Goal: Book appointment/travel/reservation

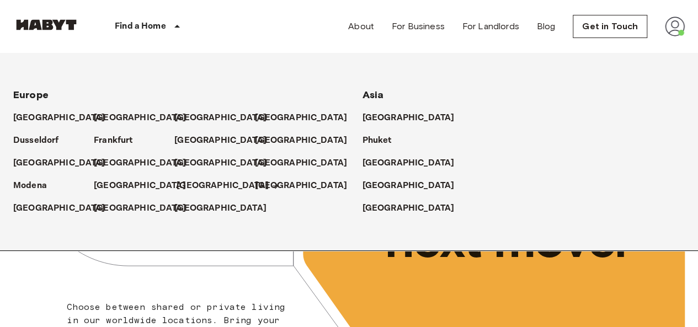
click at [190, 180] on p "[GEOGRAPHIC_DATA]" at bounding box center [223, 185] width 92 height 13
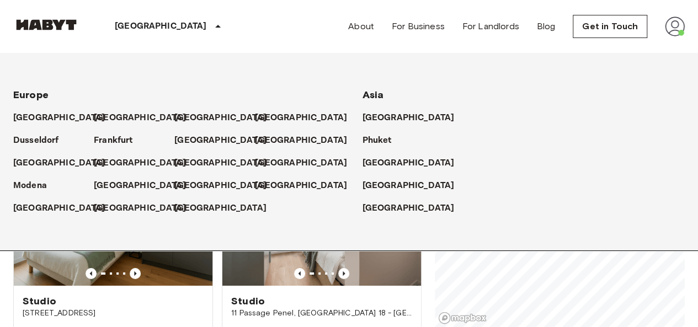
click at [211, 23] on icon at bounding box center [217, 26] width 13 height 13
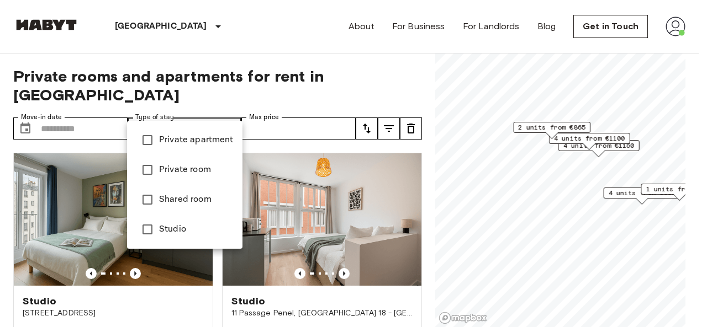
click at [190, 67] on div at bounding box center [353, 163] width 707 height 327
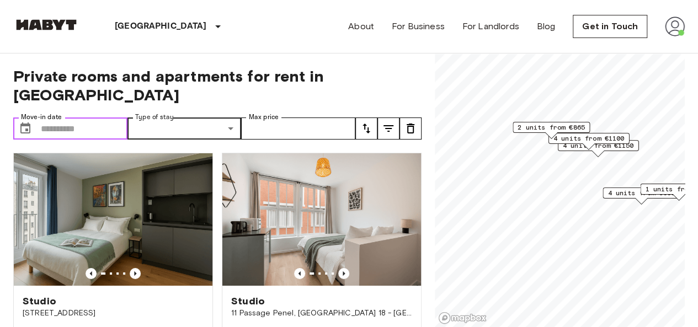
click at [89, 118] on input "Move-in date" at bounding box center [84, 129] width 87 height 22
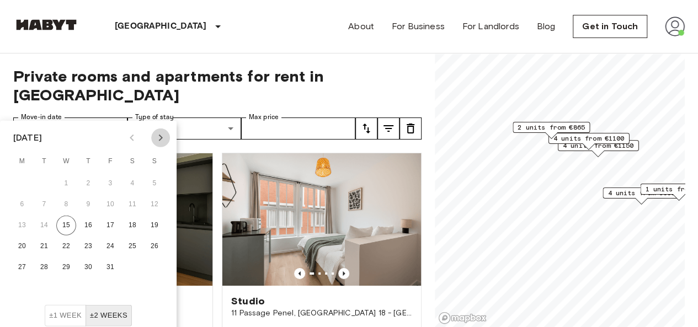
click at [162, 137] on icon "Next month" at bounding box center [160, 137] width 13 height 13
click at [128, 184] on button "1" at bounding box center [133, 184] width 20 height 20
type input "**********"
